Goal: Entertainment & Leisure: Consume media (video, audio)

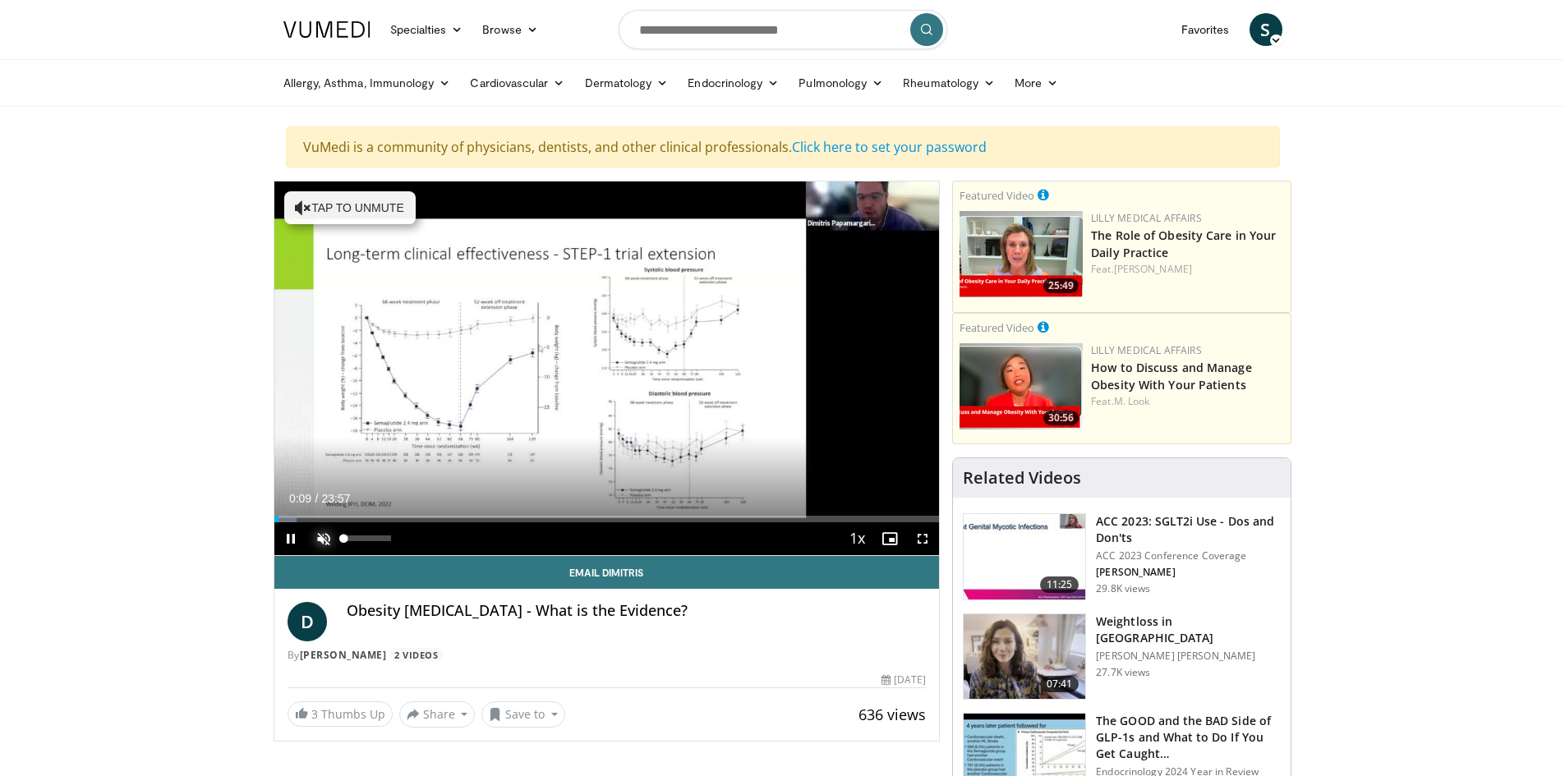
click at [324, 537] on span "Video Player" at bounding box center [323, 538] width 33 height 33
drag, startPoint x: 391, startPoint y: 537, endPoint x: 417, endPoint y: 540, distance: 26.5
click at [417, 540] on div "Mute 100%" at bounding box center [364, 538] width 115 height 33
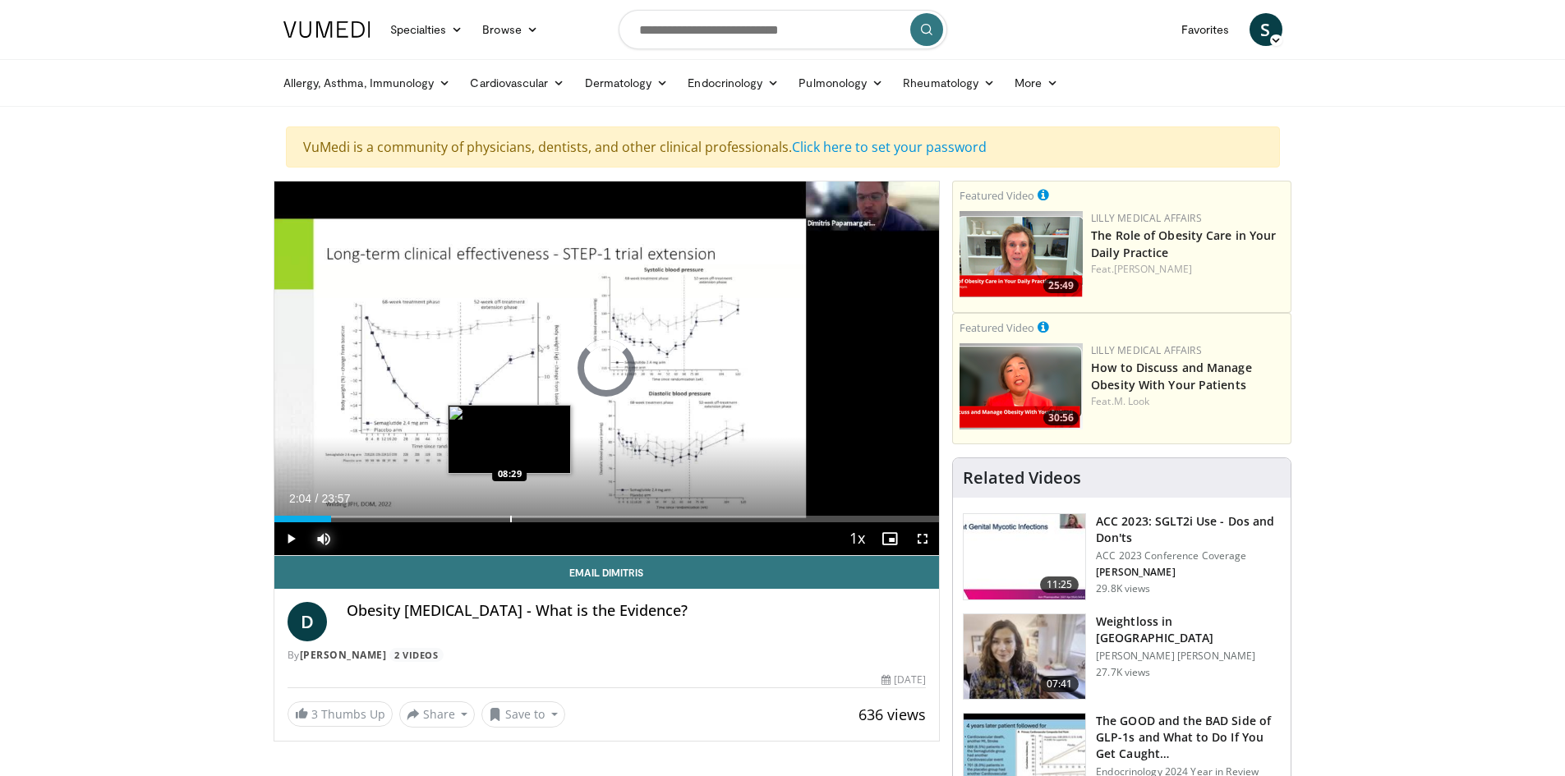
drag, startPoint x: 303, startPoint y: 519, endPoint x: 512, endPoint y: 517, distance: 208.6
click at [512, 517] on div "Progress Bar" at bounding box center [511, 519] width 2 height 7
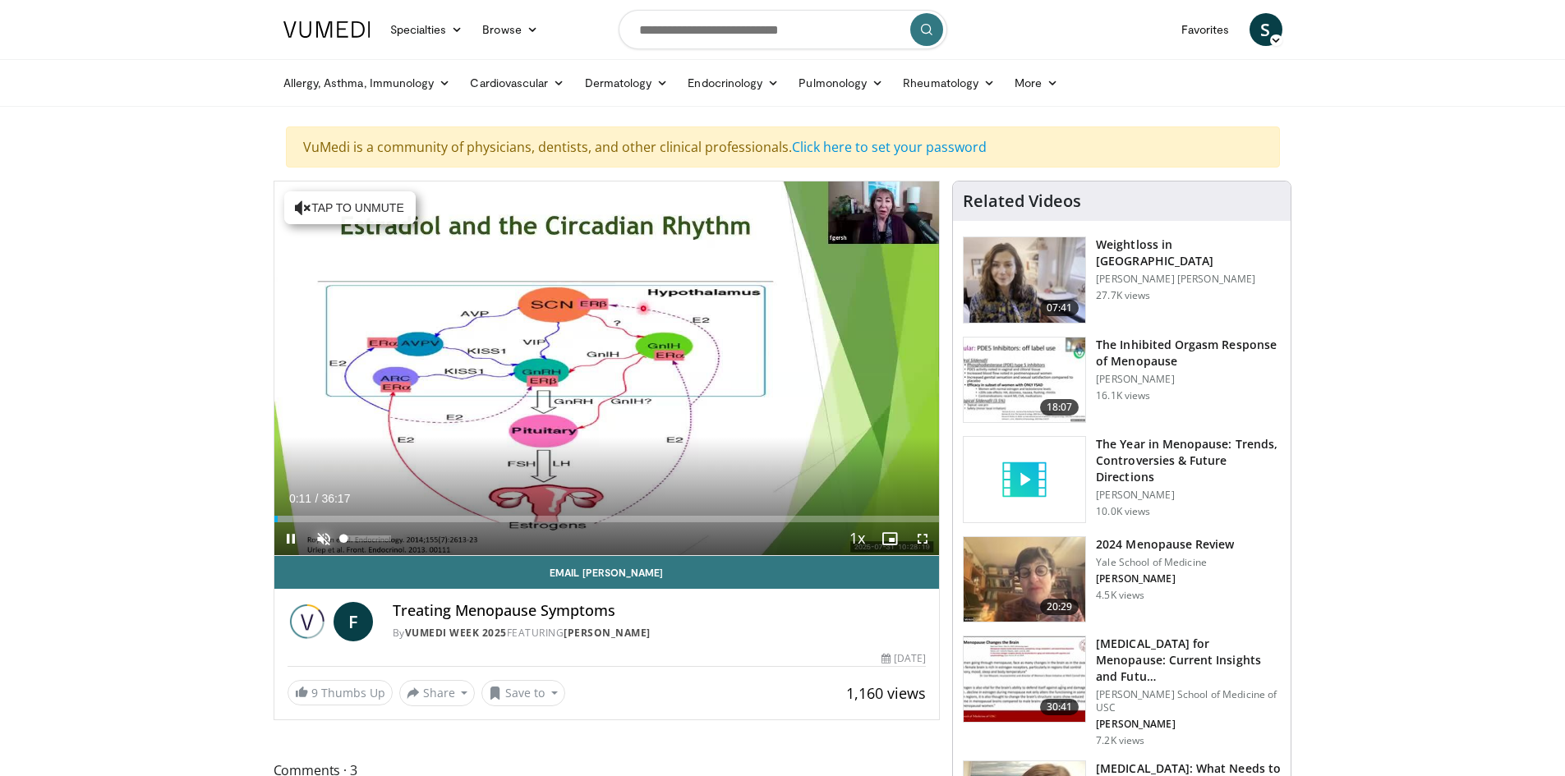
click at [324, 537] on span "Video Player" at bounding box center [323, 538] width 33 height 33
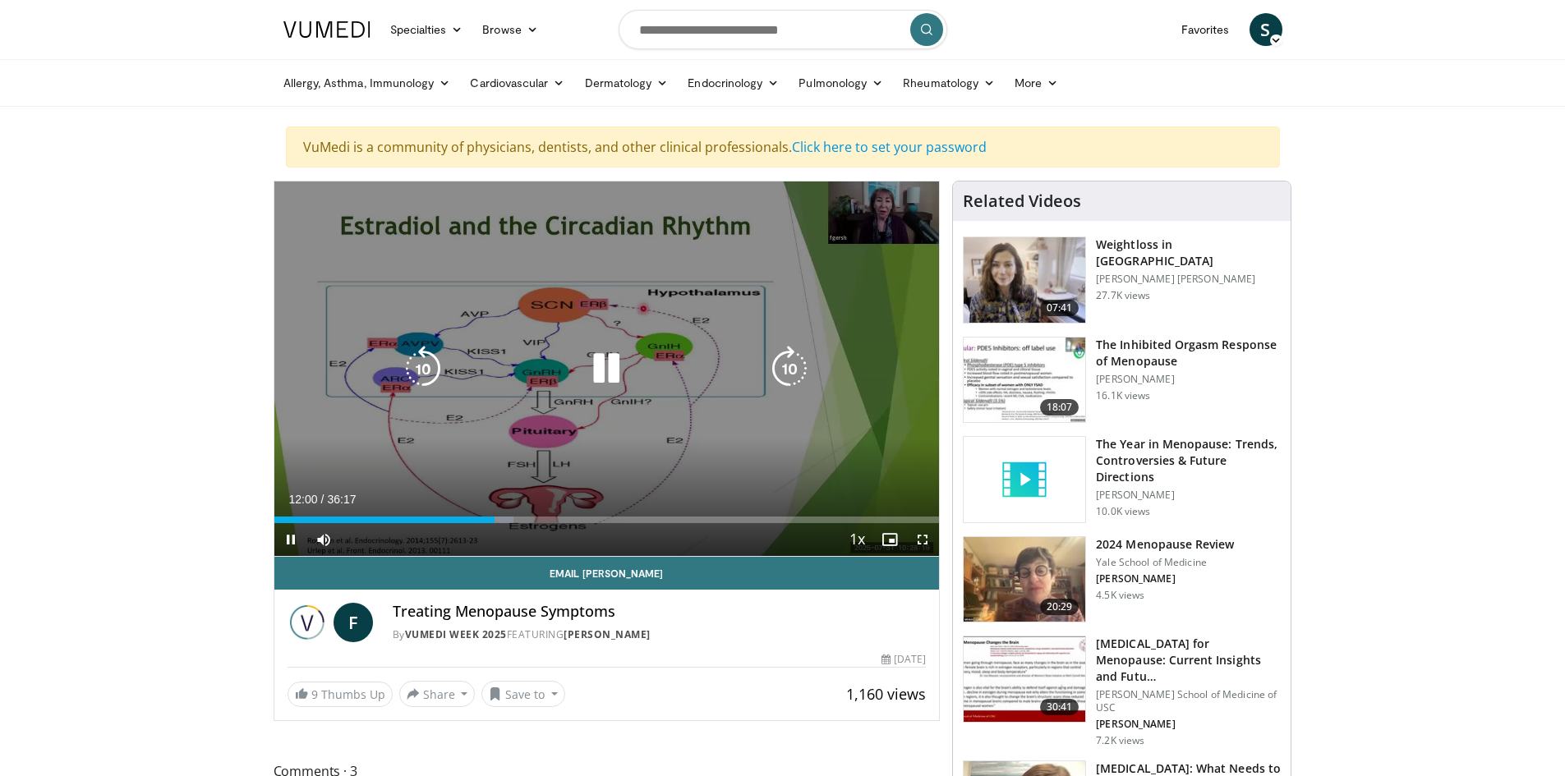
click at [609, 364] on icon "Video Player" at bounding box center [606, 369] width 46 height 46
